Goal: Check status: Check status

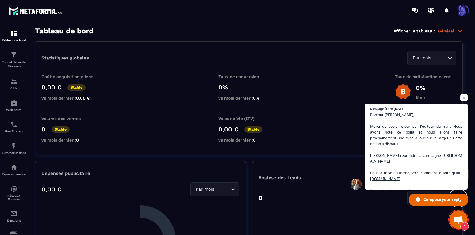
scroll to position [443, 0]
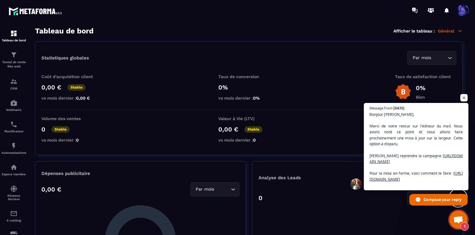
click at [433, 160] on span "Bonjour [PERSON_NAME], Merci de votre retour sur l'éditeur du mail. Nous avons …" at bounding box center [415, 155] width 93 height 89
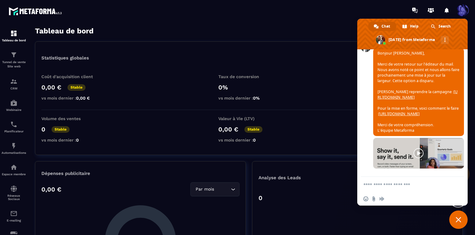
click at [389, 89] on link "[URL][DOMAIN_NAME]" at bounding box center [417, 94] width 80 height 11
click at [414, 111] on link "[URL][DOMAIN_NAME]" at bounding box center [398, 113] width 41 height 5
click at [11, 212] on img at bounding box center [13, 213] width 7 height 7
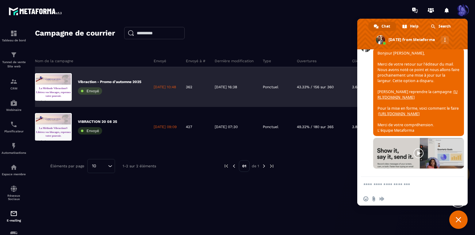
click at [176, 87] on p "[DATE] 10:48" at bounding box center [165, 87] width 22 height 5
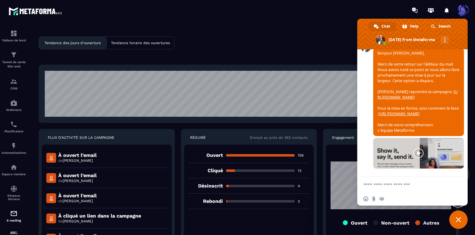
click at [311, 167] on div "Ouvert 156 Cliqué 13 Désinscrit 4 Rebondi 2" at bounding box center [249, 192] width 130 height 95
click at [462, 37] on span at bounding box center [412, 34] width 110 height 31
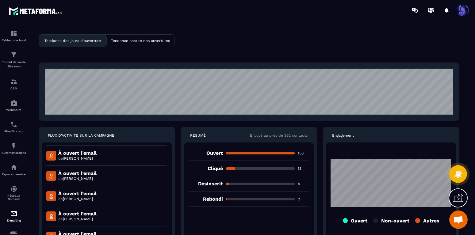
scroll to position [731, 0]
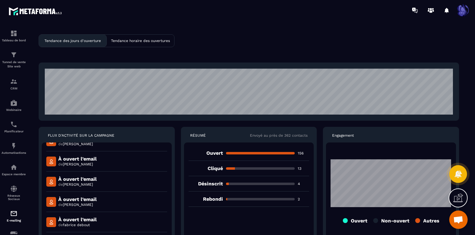
drag, startPoint x: 119, startPoint y: 222, endPoint x: 81, endPoint y: 140, distance: 90.6
click at [81, 142] on div "À ouvert l’email de [PERSON_NAME] À ouvert l’email de [PERSON_NAME] À ouvert l’…" at bounding box center [107, 189] width 130 height 95
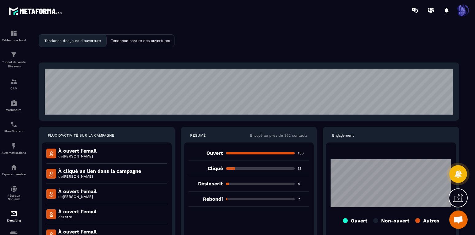
scroll to position [0, 0]
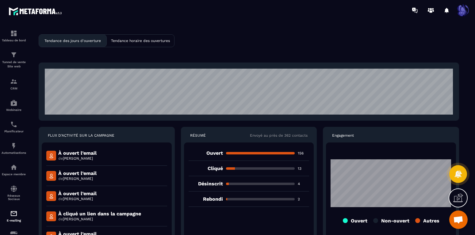
click at [126, 154] on div "À ouvert l’email de [PERSON_NAME]" at bounding box center [106, 156] width 121 height 20
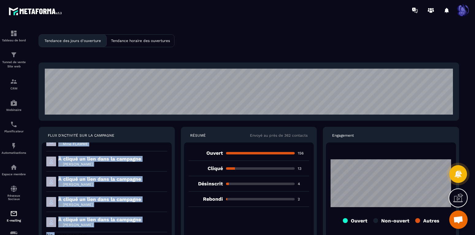
scroll to position [3420, 0]
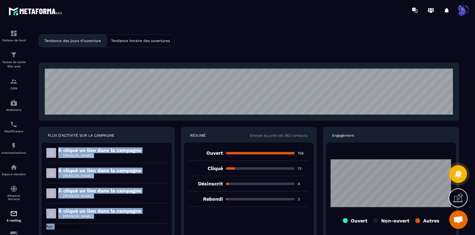
drag, startPoint x: 44, startPoint y: 148, endPoint x: 54, endPoint y: 249, distance: 101.9
click at [54, 235] on div "À ouvert l’email de [PERSON_NAME] À ouvert l’email de [PERSON_NAME] À ouvert l’…" at bounding box center [107, 189] width 130 height 95
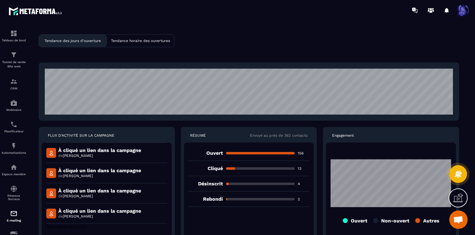
copy div "L ipsumd s’ametc ad Elitseddo EIUSMODT I utlabo e’dolor ma Aliquae ADMINIMV Q n…"
click at [226, 22] on section "Tableau de bord Tunnel de vente Site web CRM Webinaire Planificateur Automatisa…" at bounding box center [237, 134] width 475 height 226
